Goal: Information Seeking & Learning: Learn about a topic

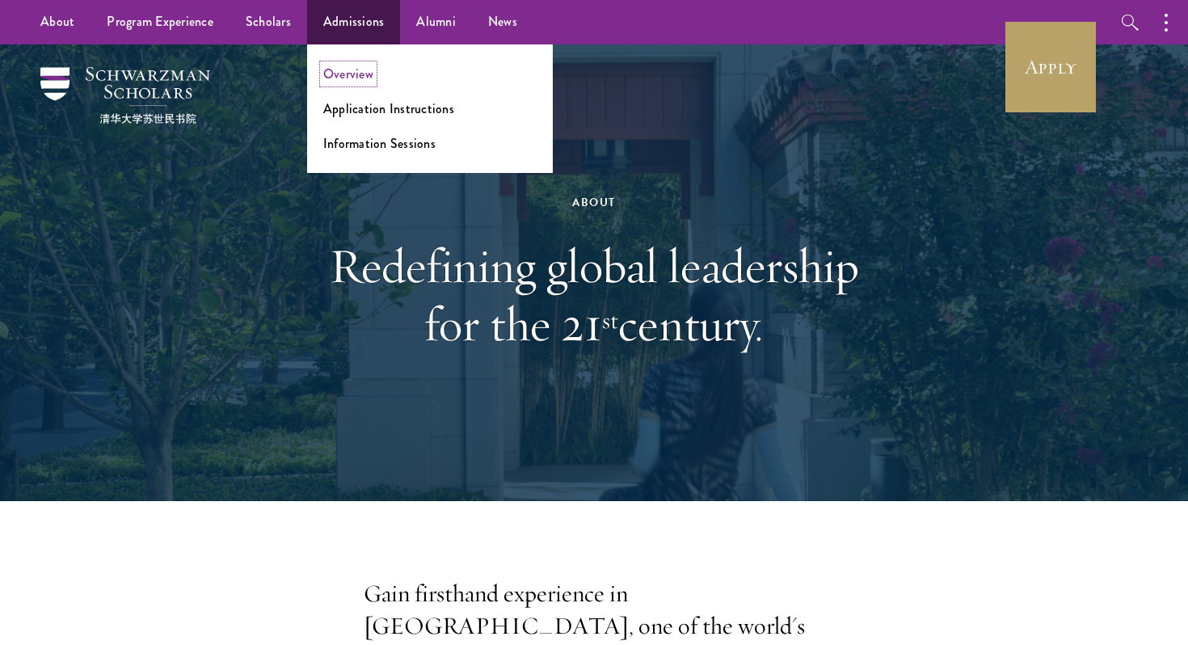
click at [350, 82] on link "Overview" at bounding box center [348, 74] width 50 height 19
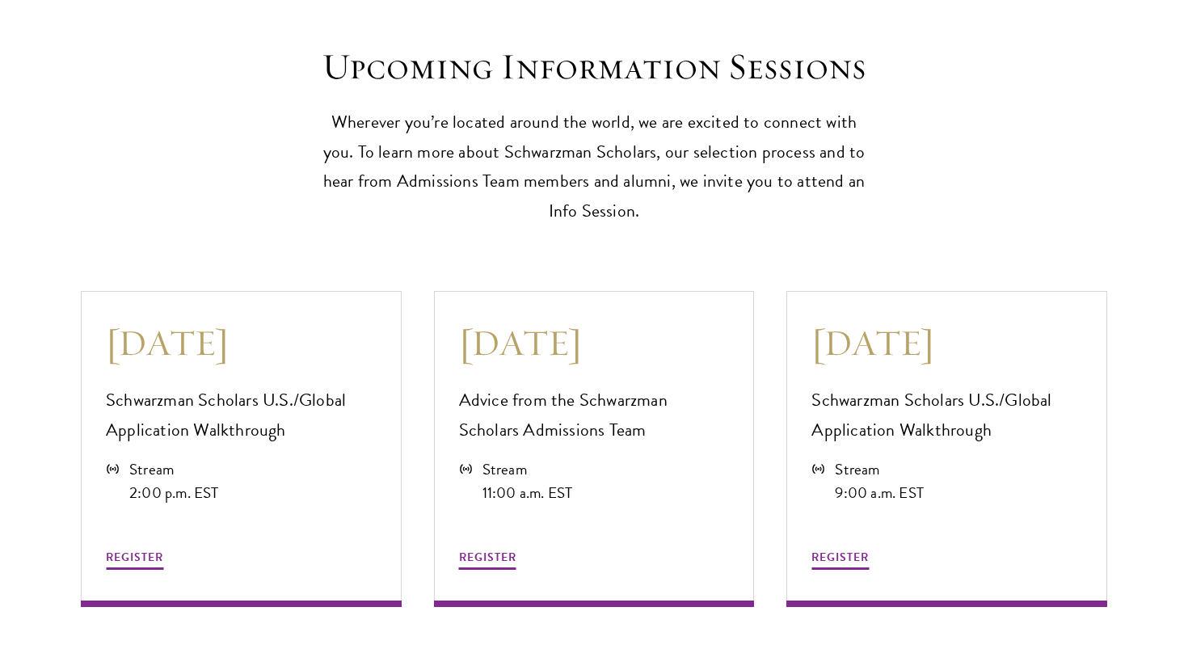
scroll to position [4293, 0]
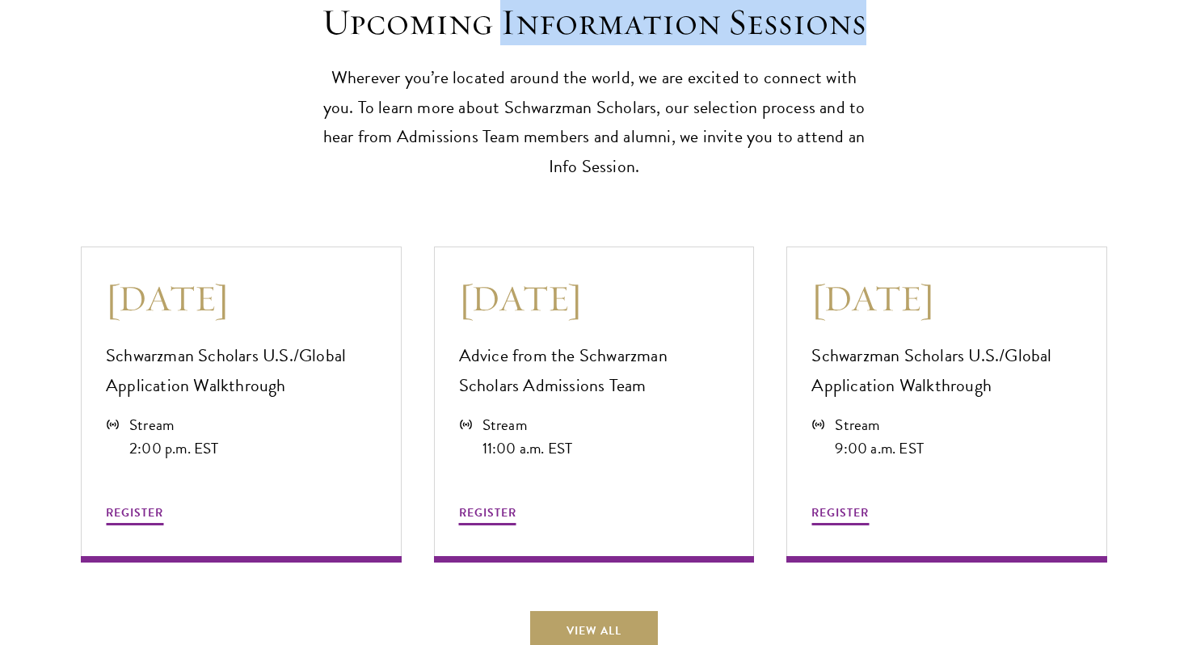
drag, startPoint x: 506, startPoint y: 19, endPoint x: 875, endPoint y: 19, distance: 368.6
click at [875, 19] on div "Upcoming Information Sessions Wherever you’re located around the world, we are …" at bounding box center [594, 91] width 1027 height 183
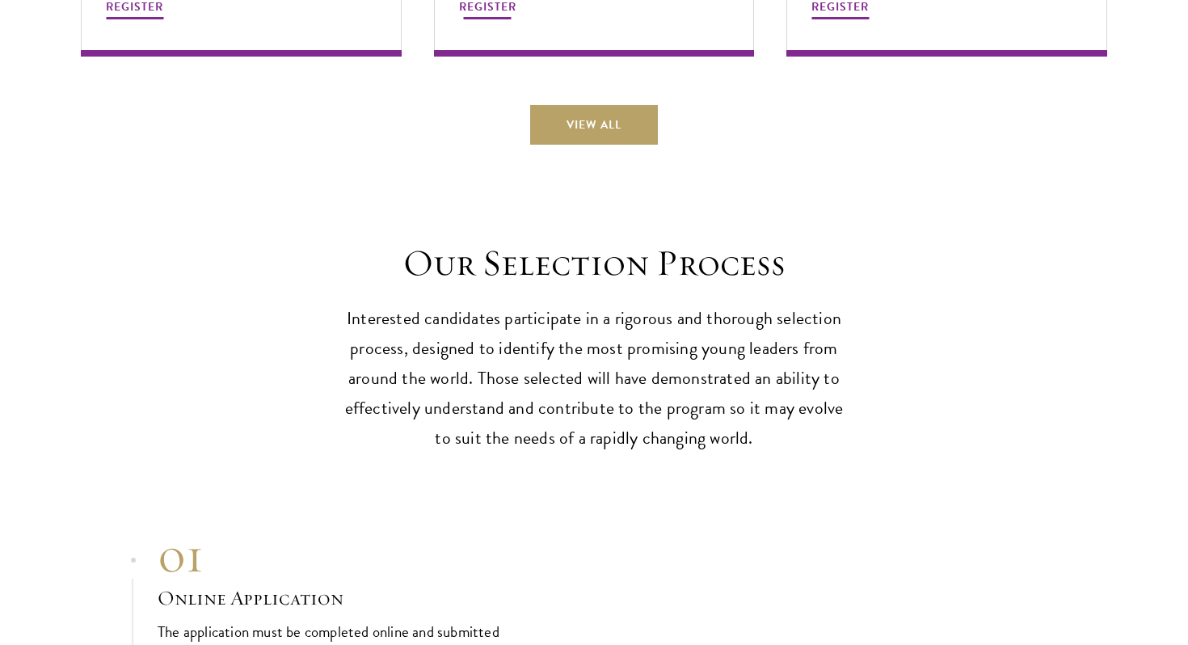
scroll to position [4805, 0]
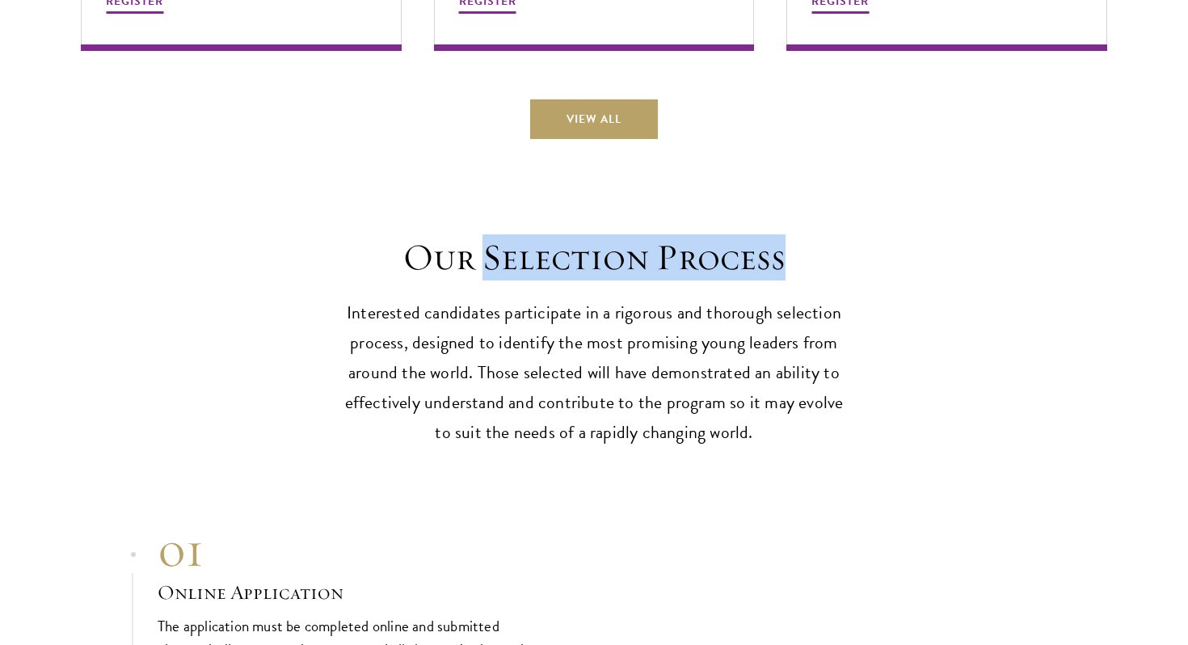
drag, startPoint x: 490, startPoint y: 261, endPoint x: 795, endPoint y: 265, distance: 304.8
click at [795, 265] on h2 "Our Selection Process" at bounding box center [594, 257] width 501 height 45
click at [788, 256] on h2 "Our Selection Process" at bounding box center [594, 257] width 501 height 45
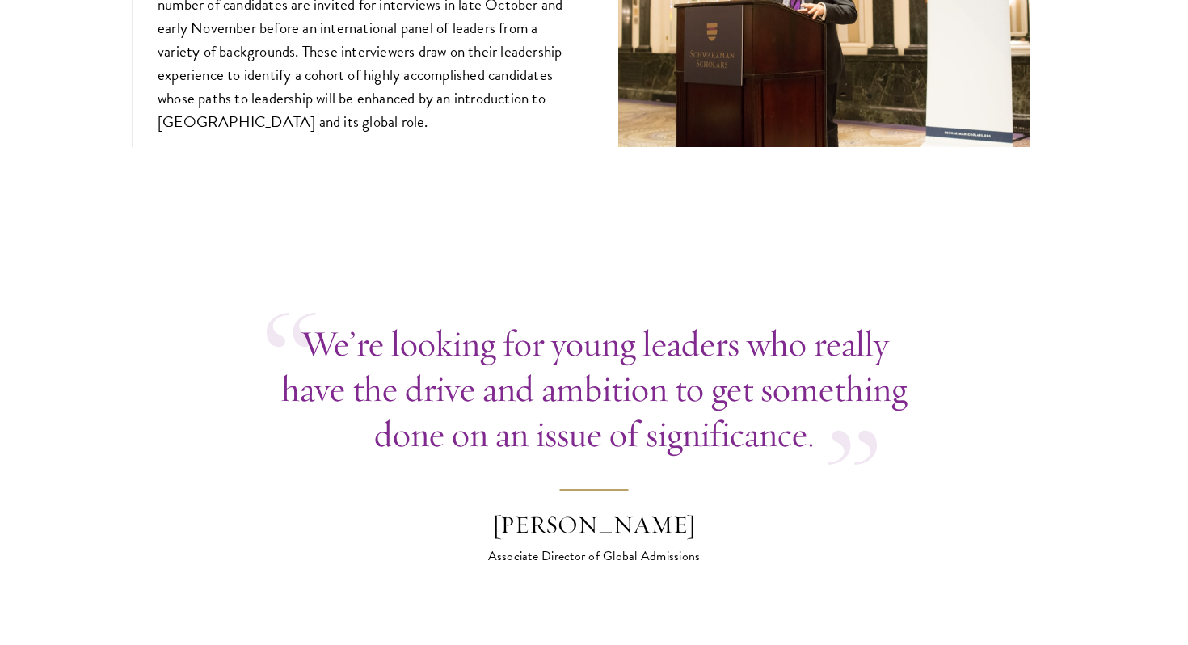
scroll to position [6181, 0]
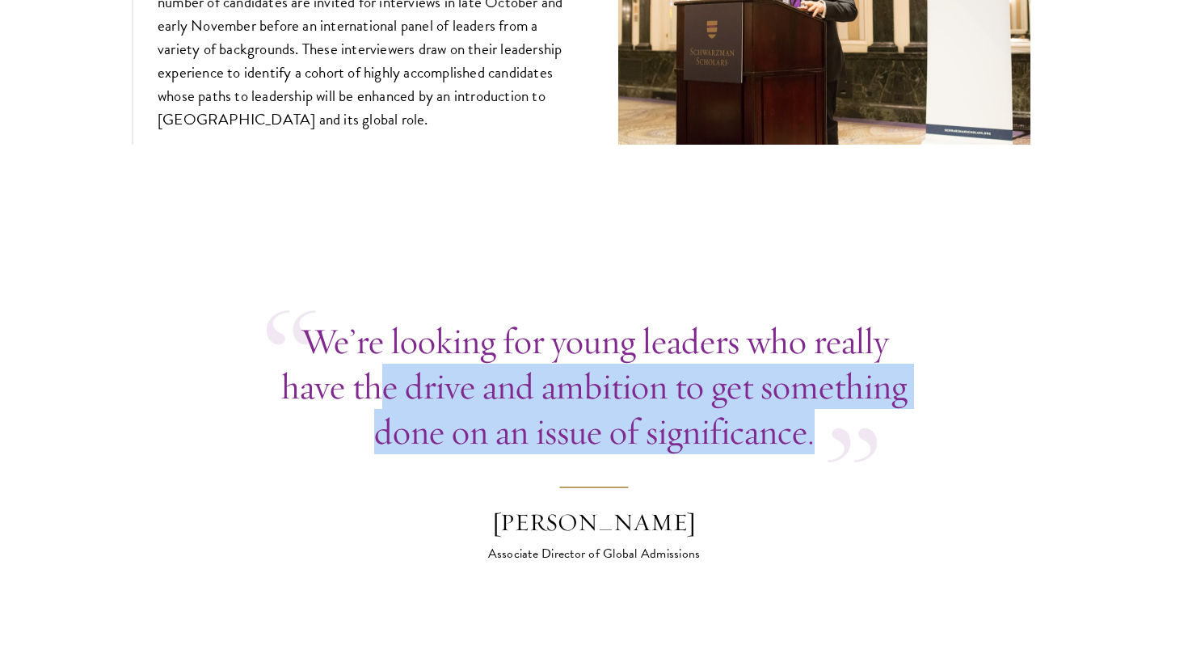
drag, startPoint x: 383, startPoint y: 382, endPoint x: 829, endPoint y: 425, distance: 447.4
click at [829, 424] on div "We’re looking for young leaders who really have the drive and ambition to get s…" at bounding box center [594, 386] width 655 height 136
click at [829, 425] on div "We’re looking for young leaders who really have the drive and ambition to get s…" at bounding box center [594, 386] width 655 height 136
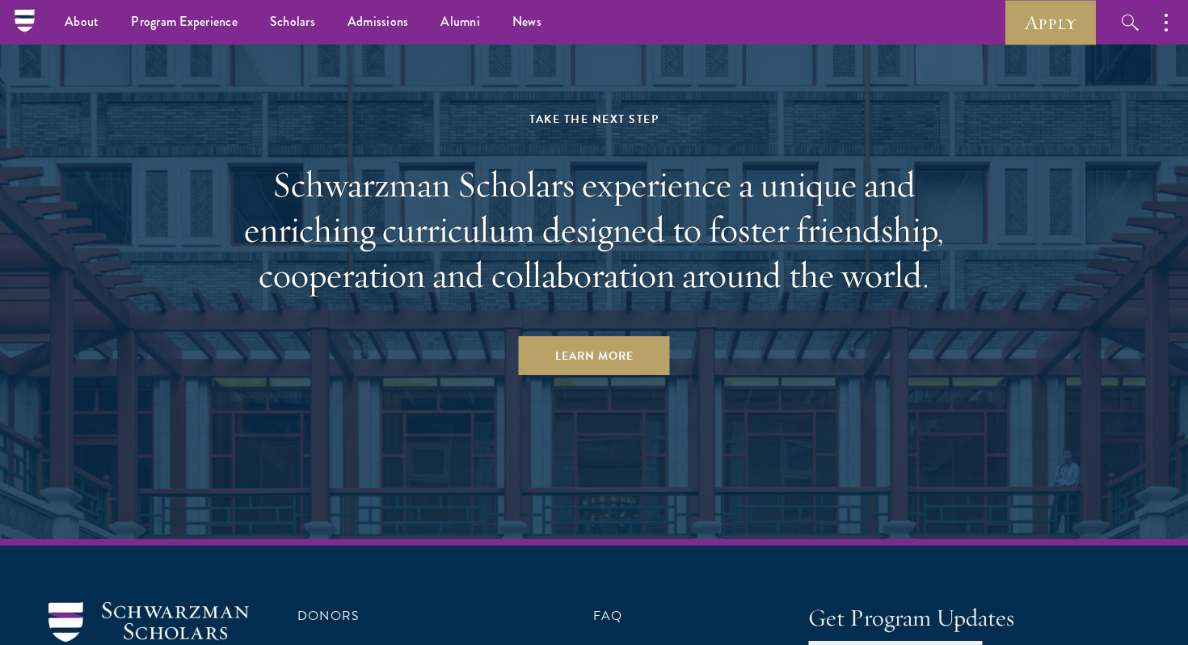
scroll to position [8193, 0]
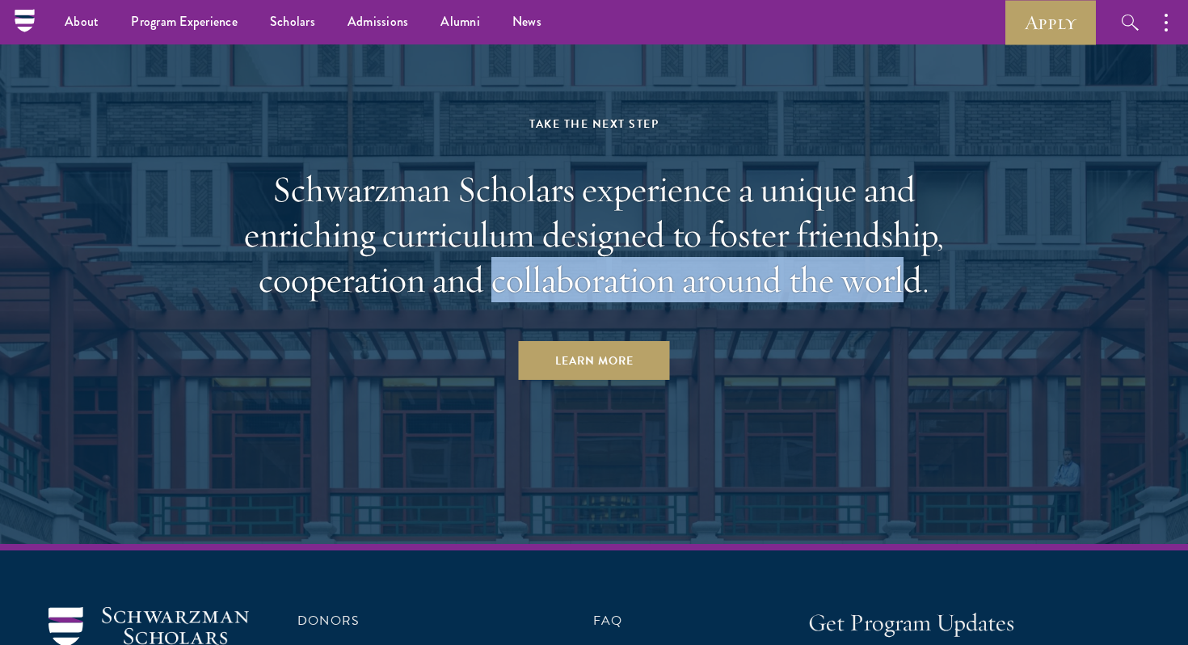
drag, startPoint x: 494, startPoint y: 273, endPoint x: 913, endPoint y: 280, distance: 418.8
click at [913, 280] on h2 "Schwarzman Scholars experience a unique and enriching curriculum designed to fo…" at bounding box center [594, 235] width 752 height 136
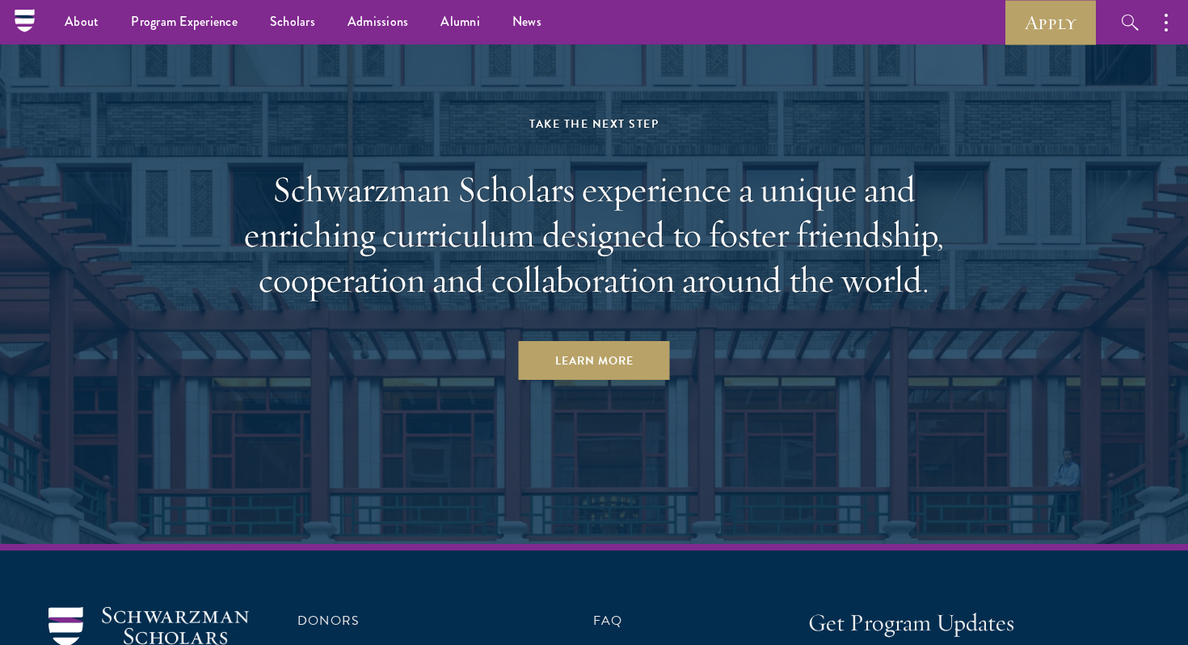
click at [873, 324] on div "Take the Next Step Schwarzman Scholars experience a unique and enriching curric…" at bounding box center [594, 247] width 752 height 266
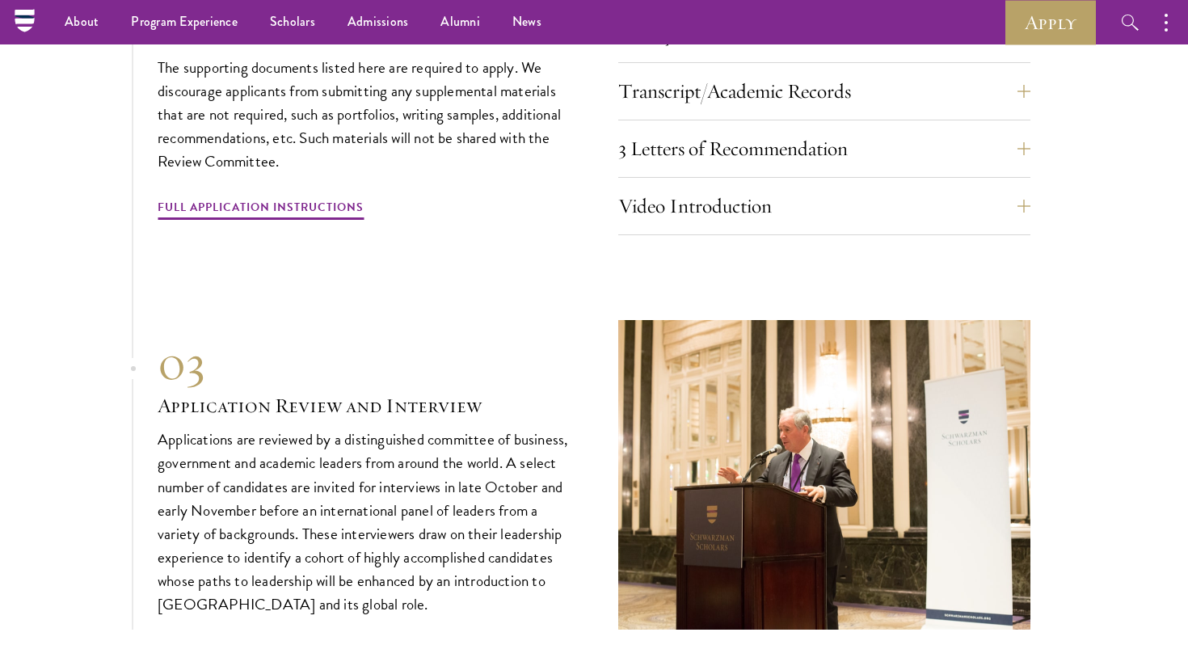
scroll to position [5560, 0]
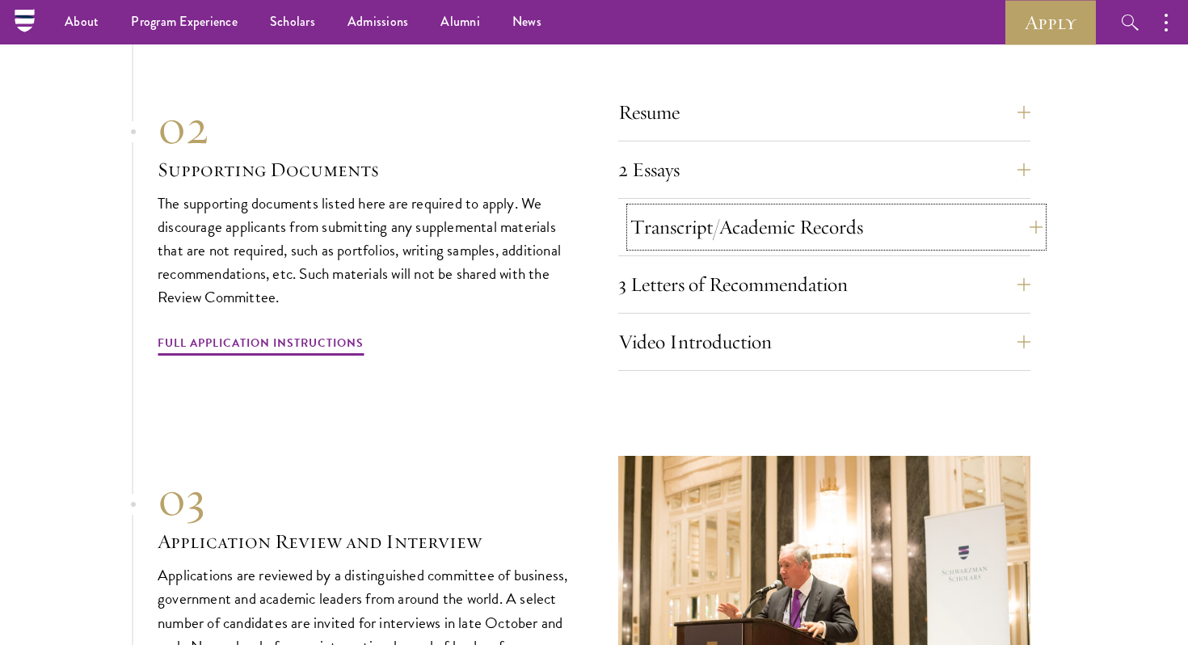
click at [751, 226] on button "Transcript/Academic Records" at bounding box center [836, 227] width 412 height 39
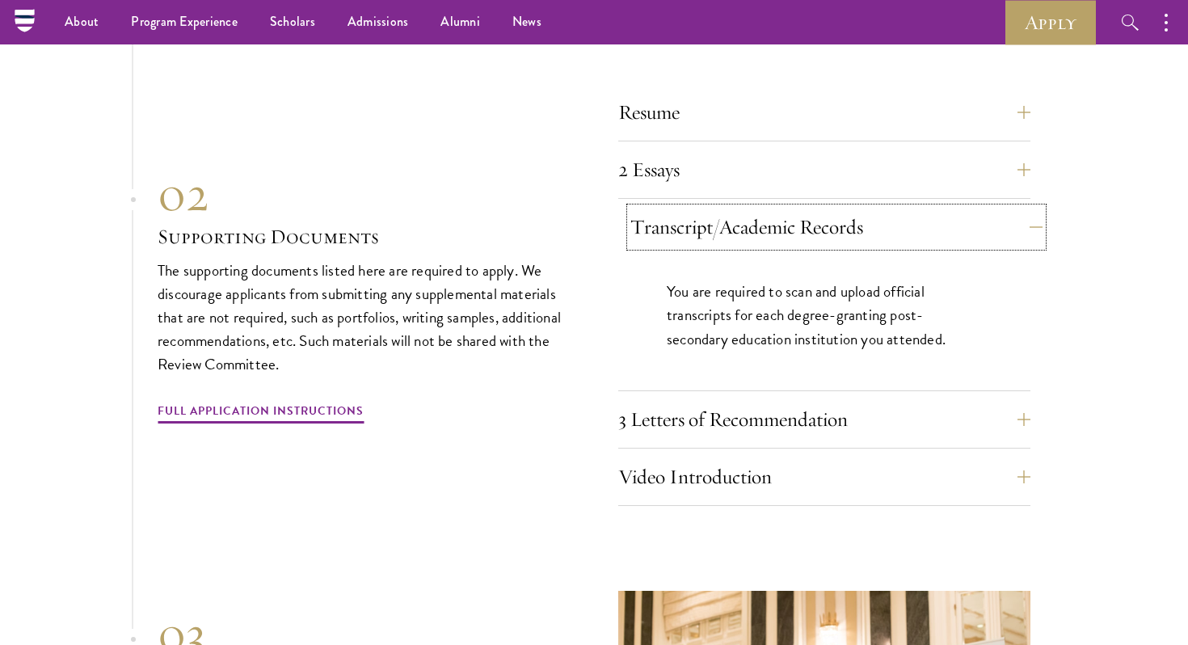
click at [751, 226] on button "Transcript/Academic Records" at bounding box center [836, 227] width 412 height 39
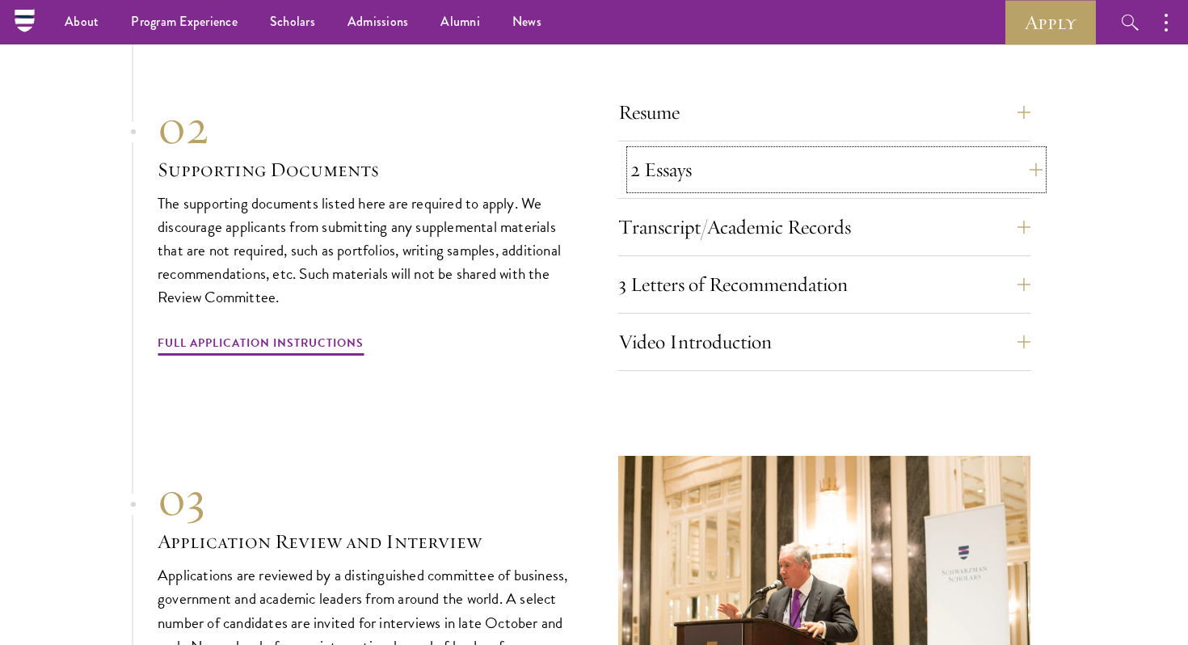
click at [696, 168] on button "2 Essays" at bounding box center [836, 169] width 412 height 39
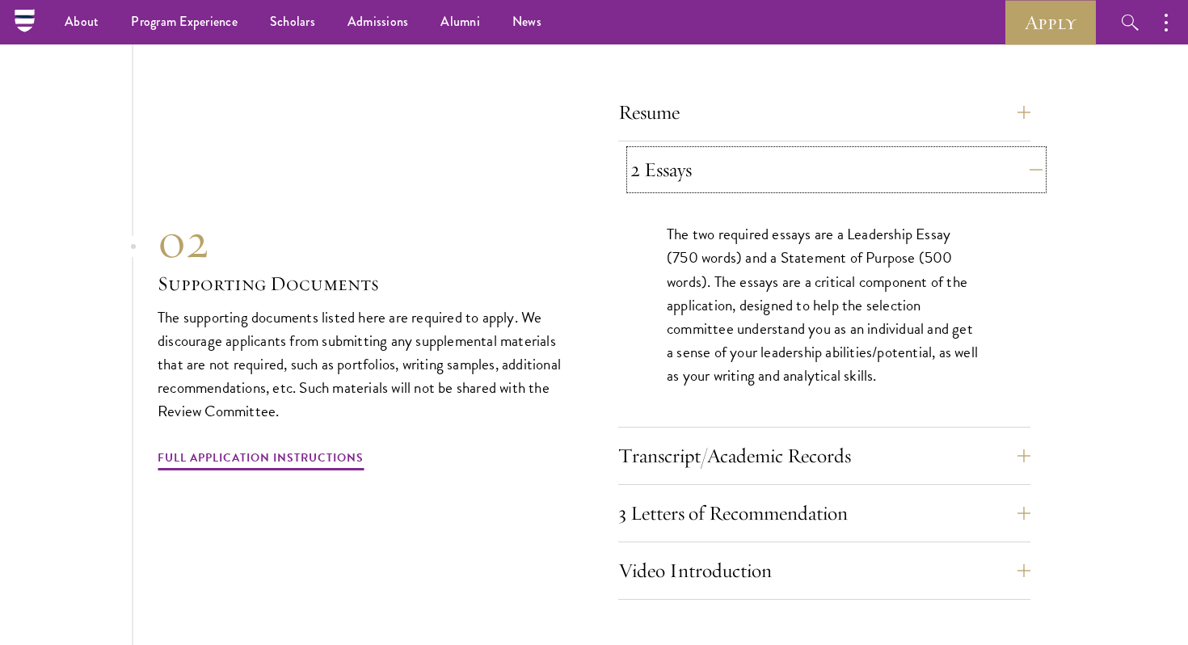
click at [696, 168] on button "2 Essays" at bounding box center [836, 169] width 412 height 39
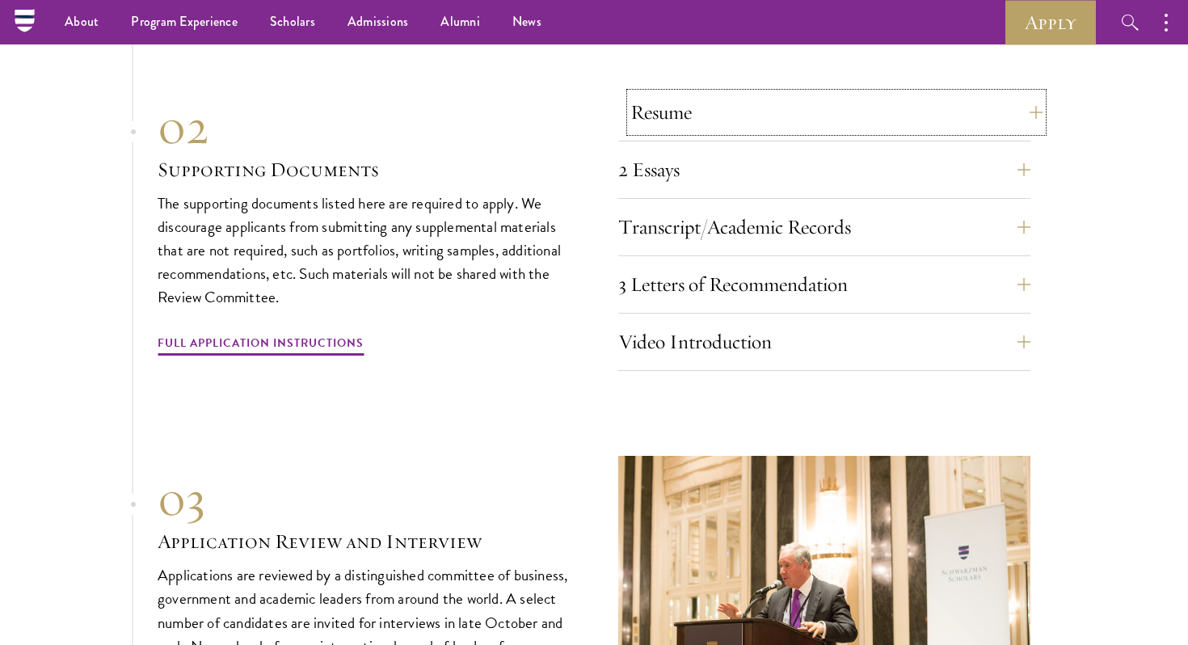
click at [654, 102] on button "Resume" at bounding box center [836, 112] width 412 height 39
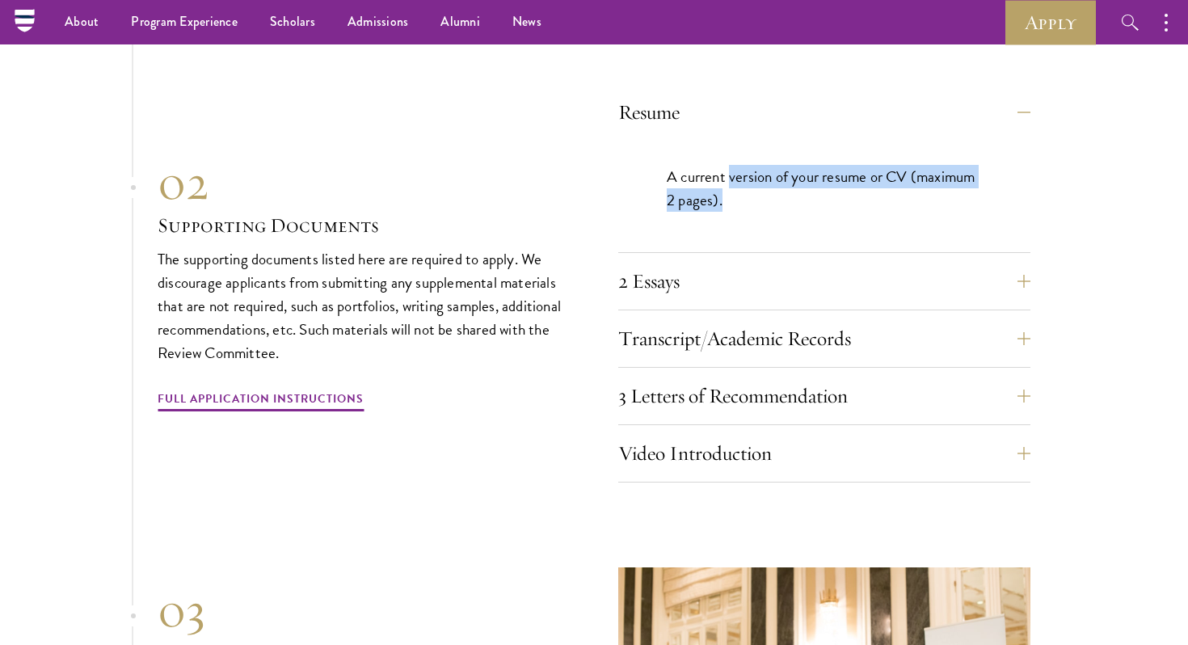
drag, startPoint x: 728, startPoint y: 167, endPoint x: 988, endPoint y: 203, distance: 262.0
click at [988, 203] on div "A current version of your resume or CV (maximum 2 pages)." at bounding box center [824, 197] width 412 height 112
click at [889, 201] on p "A current version of your resume or CV (maximum 2 pages)." at bounding box center [824, 188] width 315 height 47
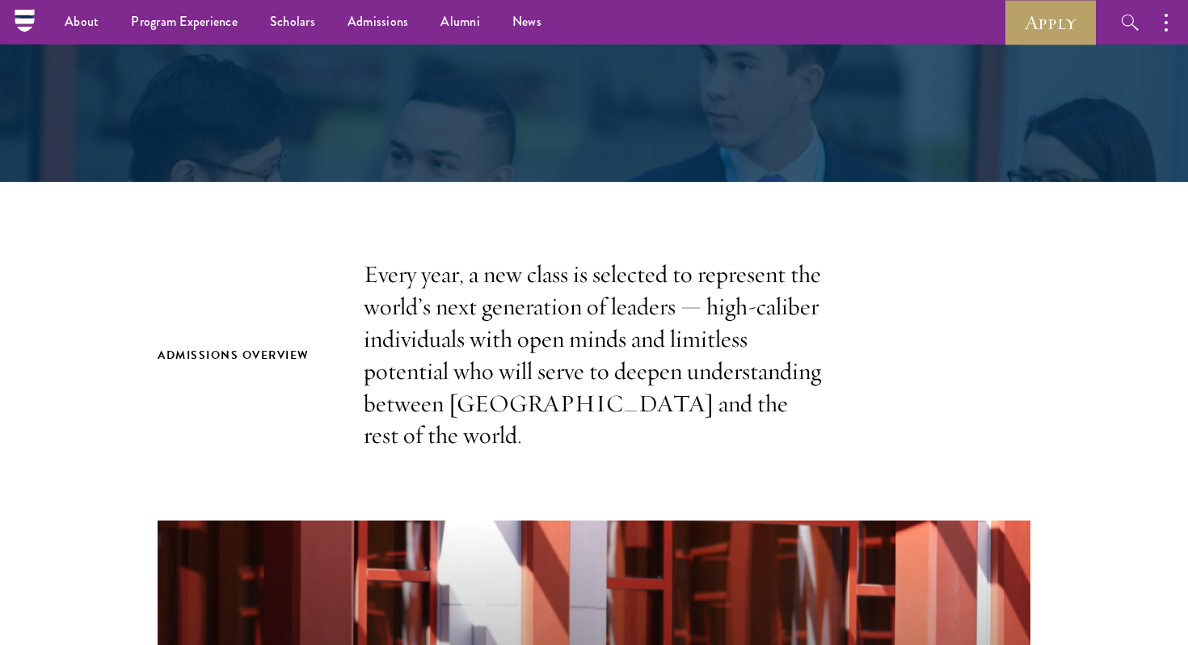
scroll to position [0, 0]
